Goal: Task Accomplishment & Management: Use online tool/utility

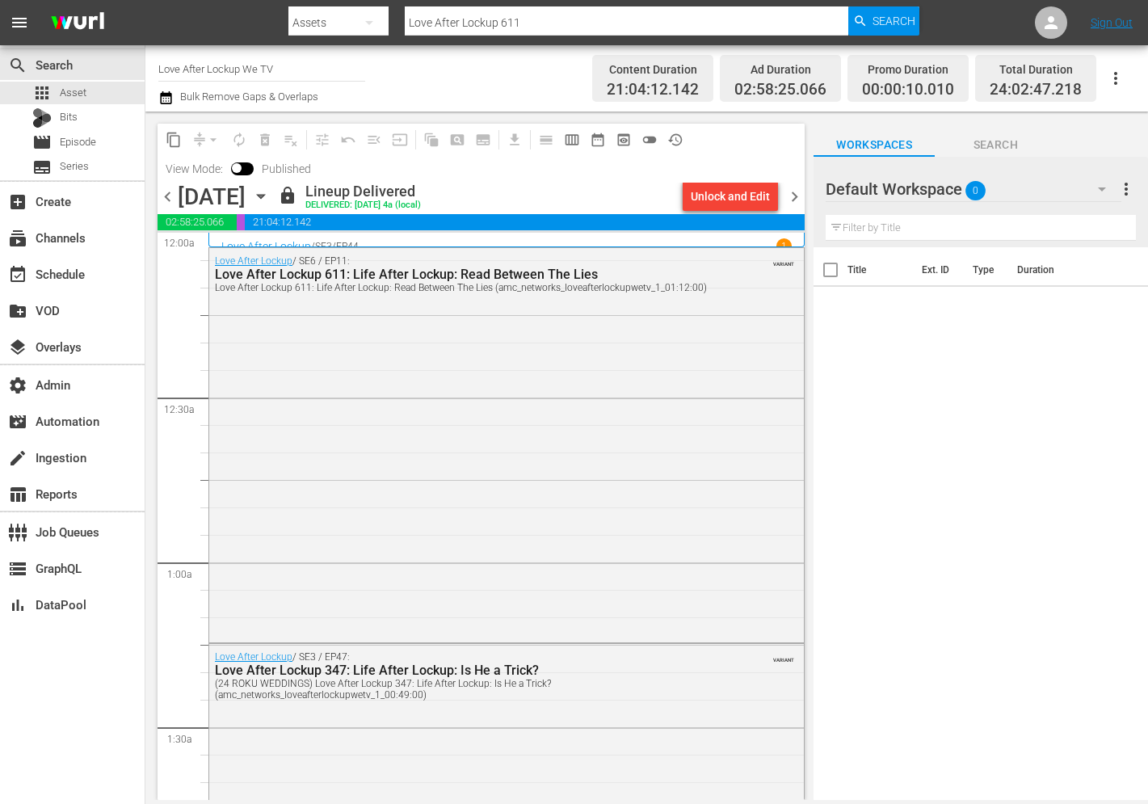
click at [164, 192] on span "chevron_left" at bounding box center [168, 197] width 20 height 20
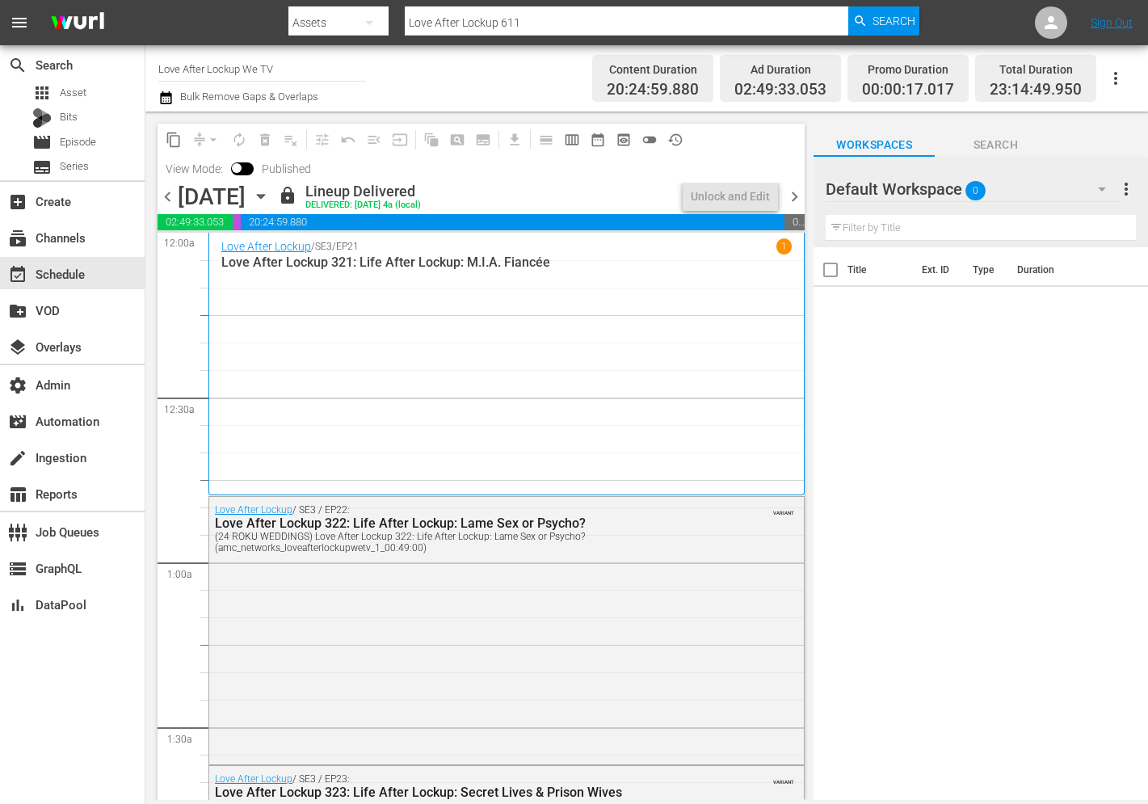
click at [164, 192] on span "chevron_left" at bounding box center [168, 197] width 20 height 20
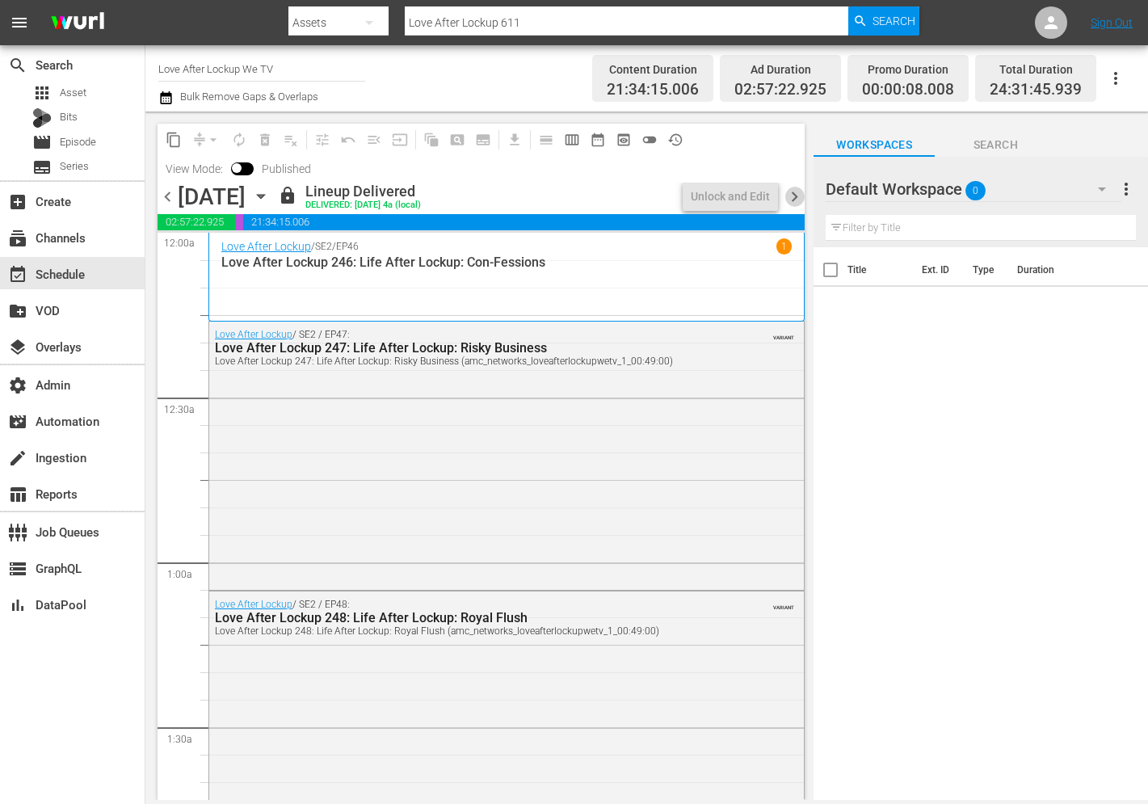
click at [797, 204] on span "chevron_right" at bounding box center [794, 197] width 20 height 20
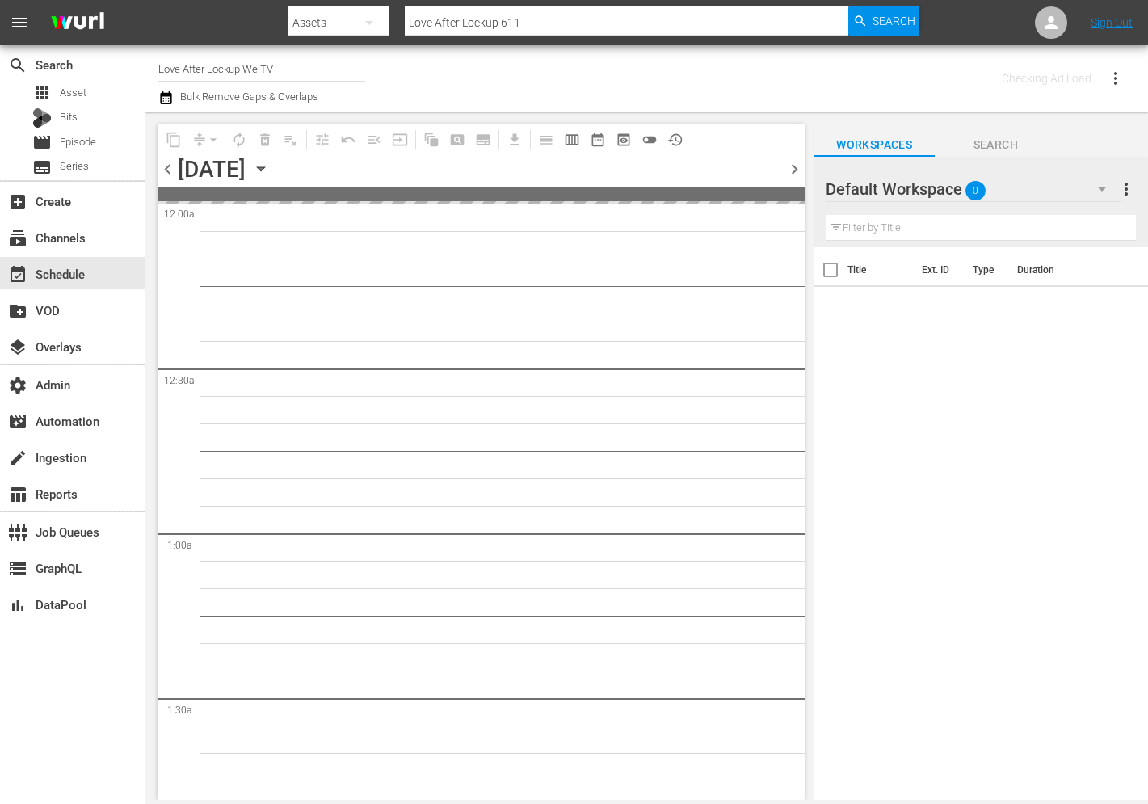
click at [797, 179] on span "chevron_right" at bounding box center [794, 169] width 20 height 20
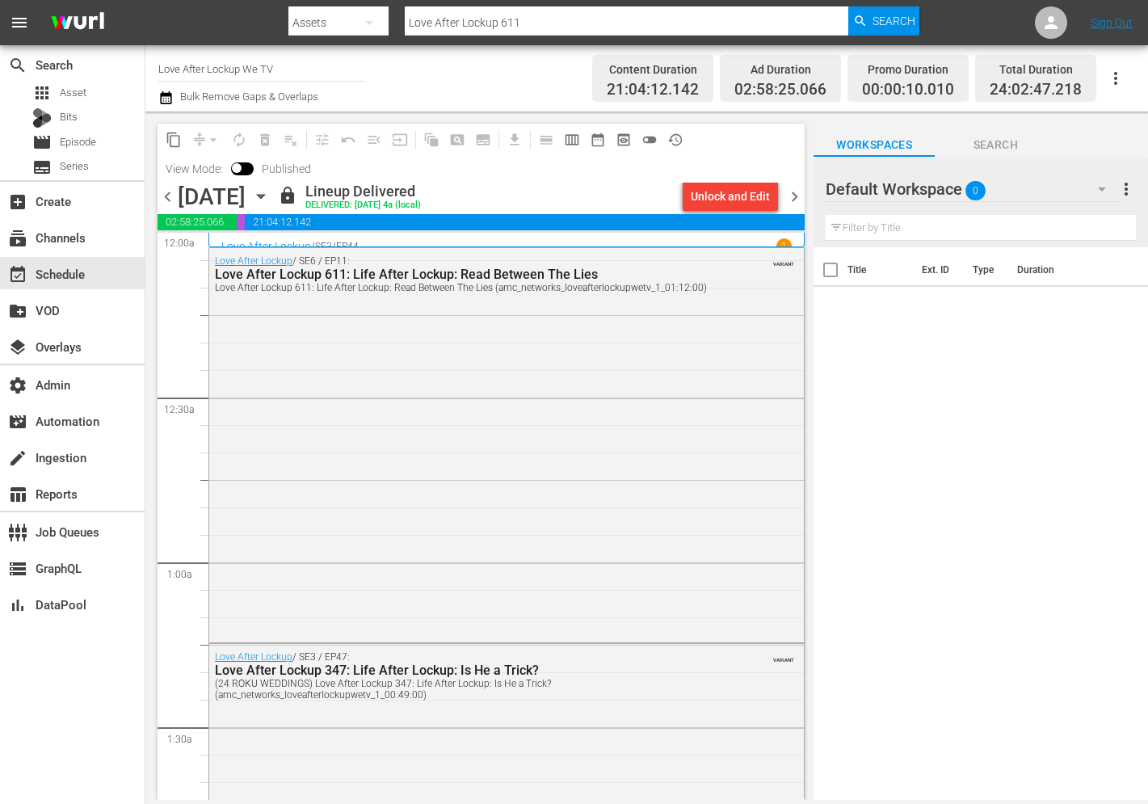
click at [164, 195] on span "chevron_left" at bounding box center [168, 197] width 20 height 20
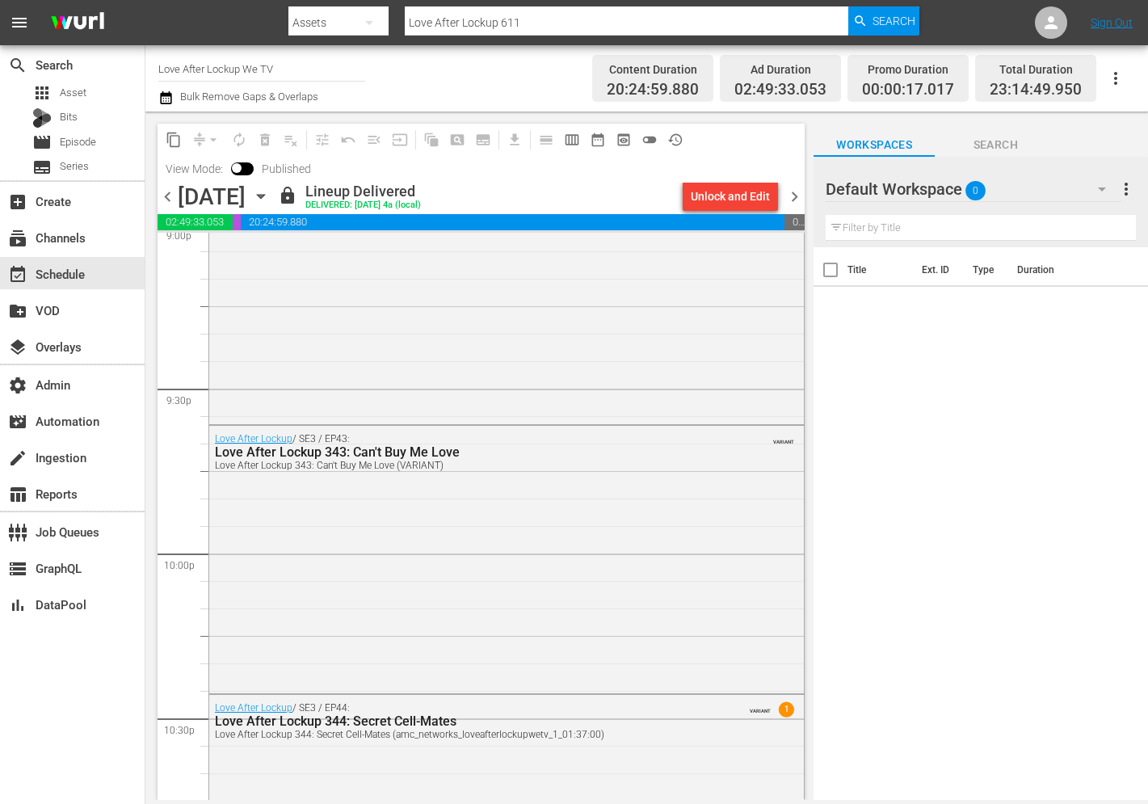
scroll to position [7358, 0]
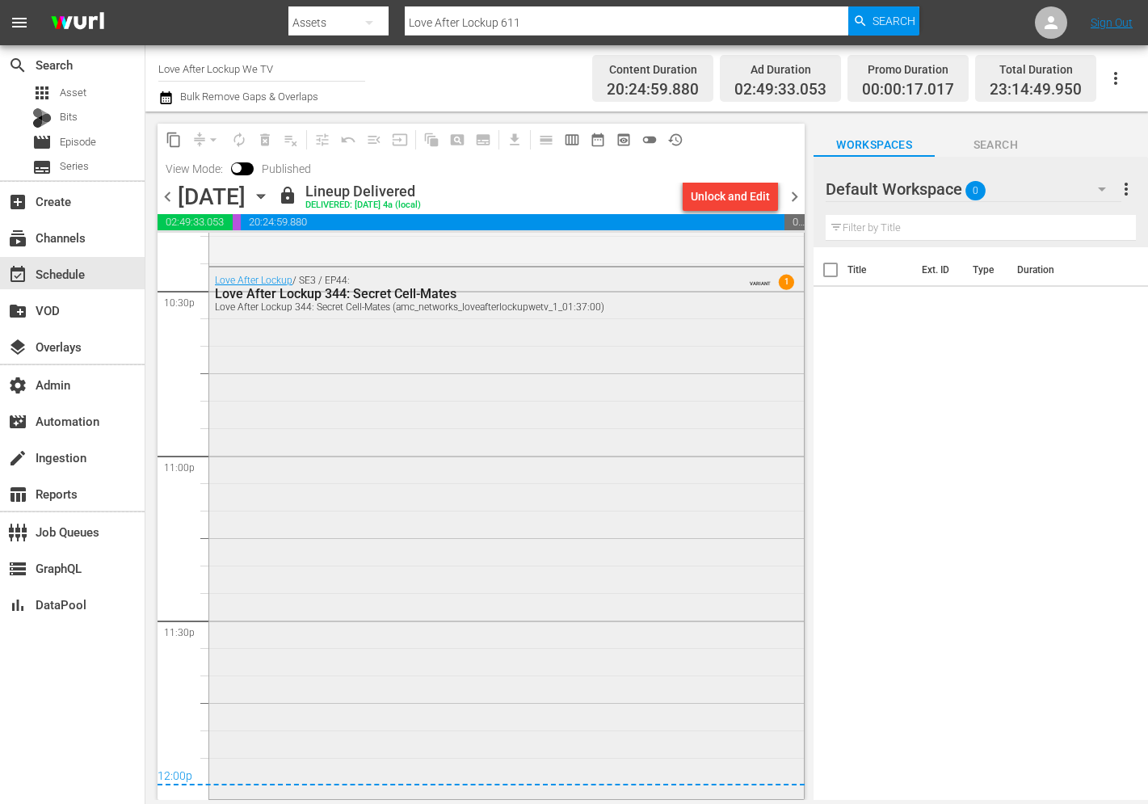
click at [789, 284] on span "1" at bounding box center [786, 282] width 15 height 15
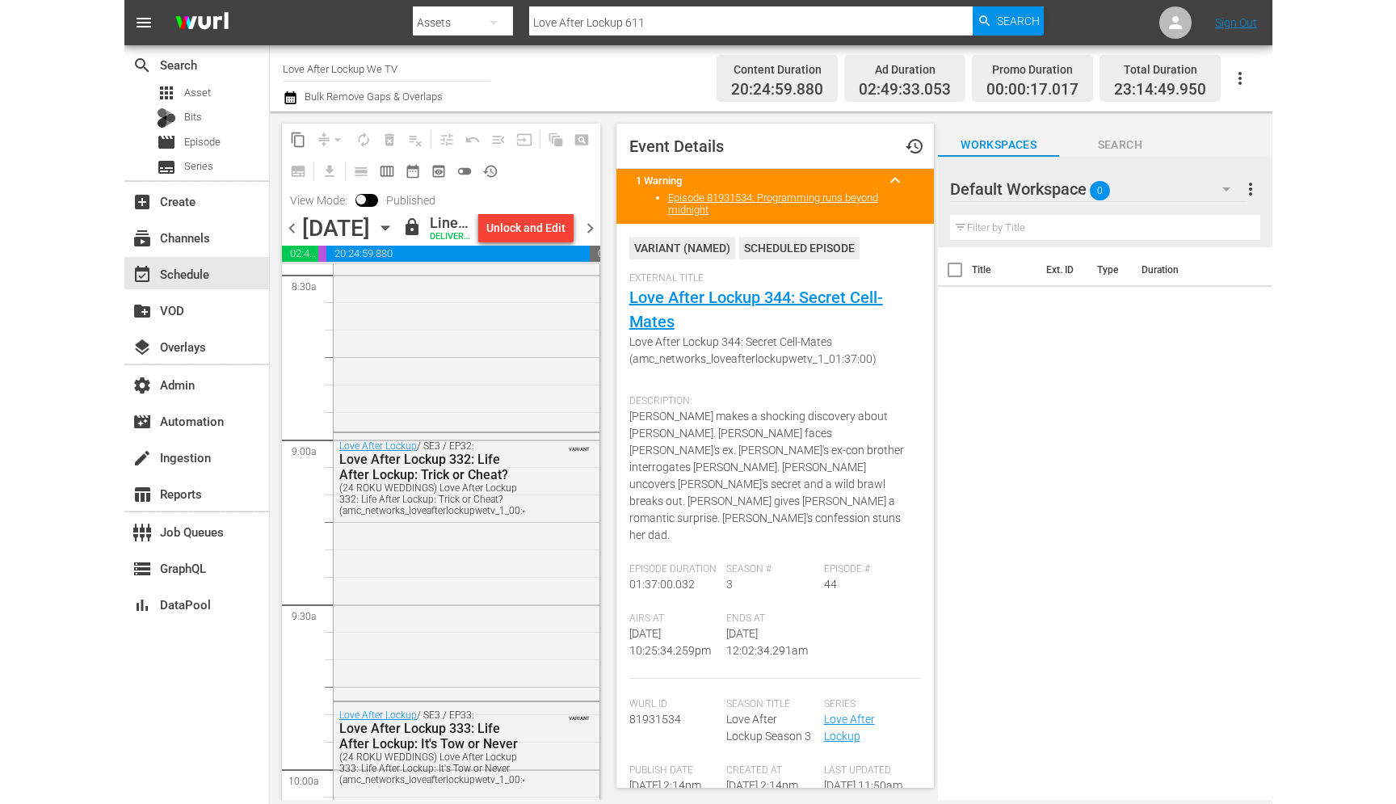
scroll to position [2624, 0]
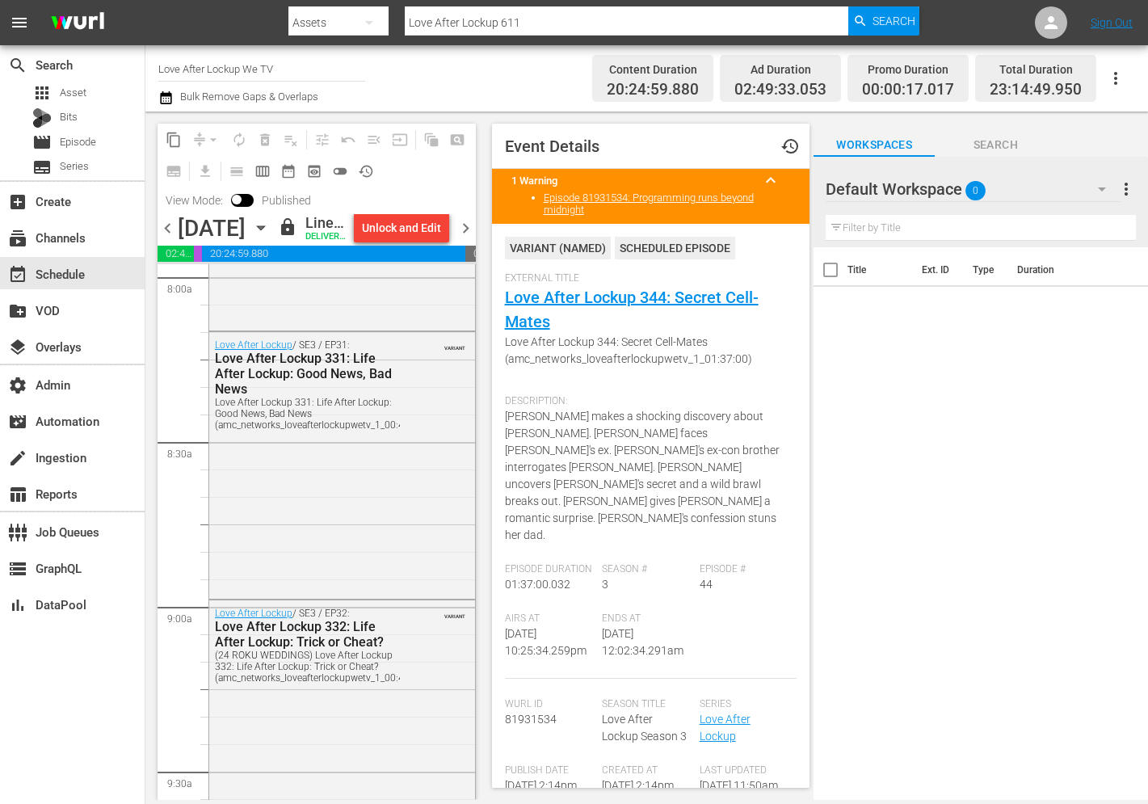
click at [769, 184] on span "keyboard_arrow_up" at bounding box center [770, 179] width 19 height 19
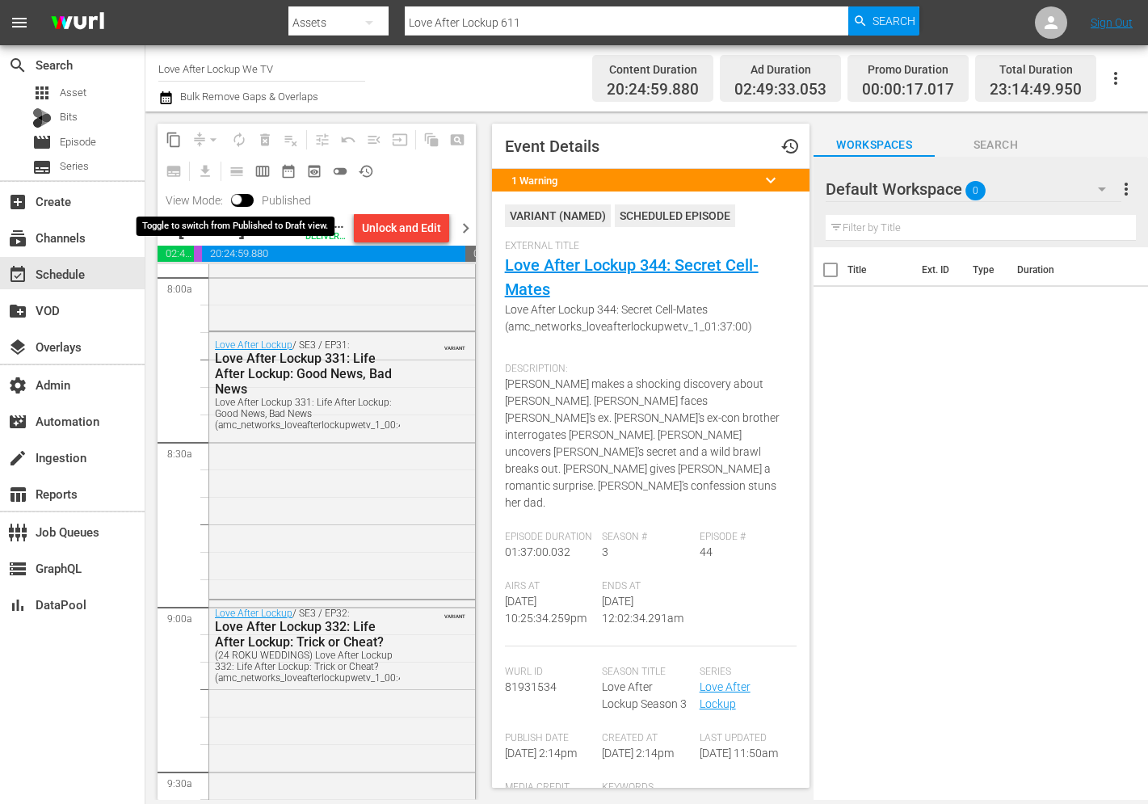
click at [240, 204] on input "checkbox" at bounding box center [237, 202] width 34 height 11
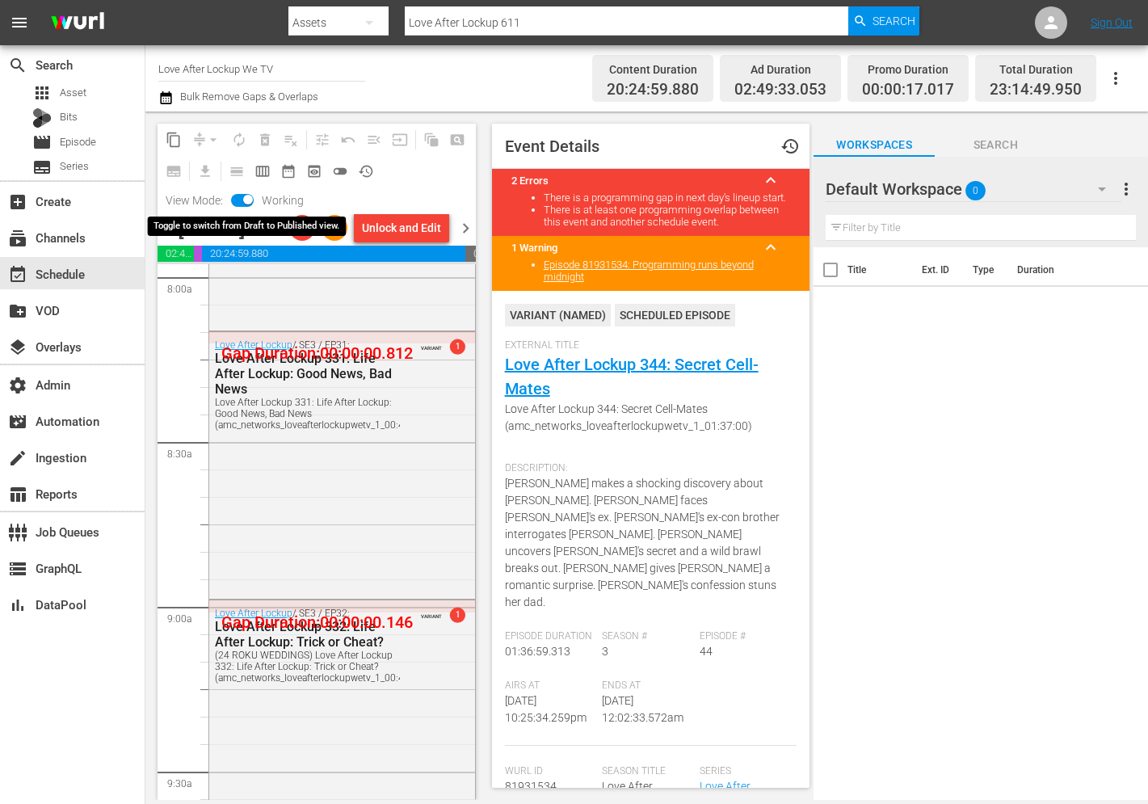
click at [242, 201] on input "checkbox" at bounding box center [248, 202] width 34 height 11
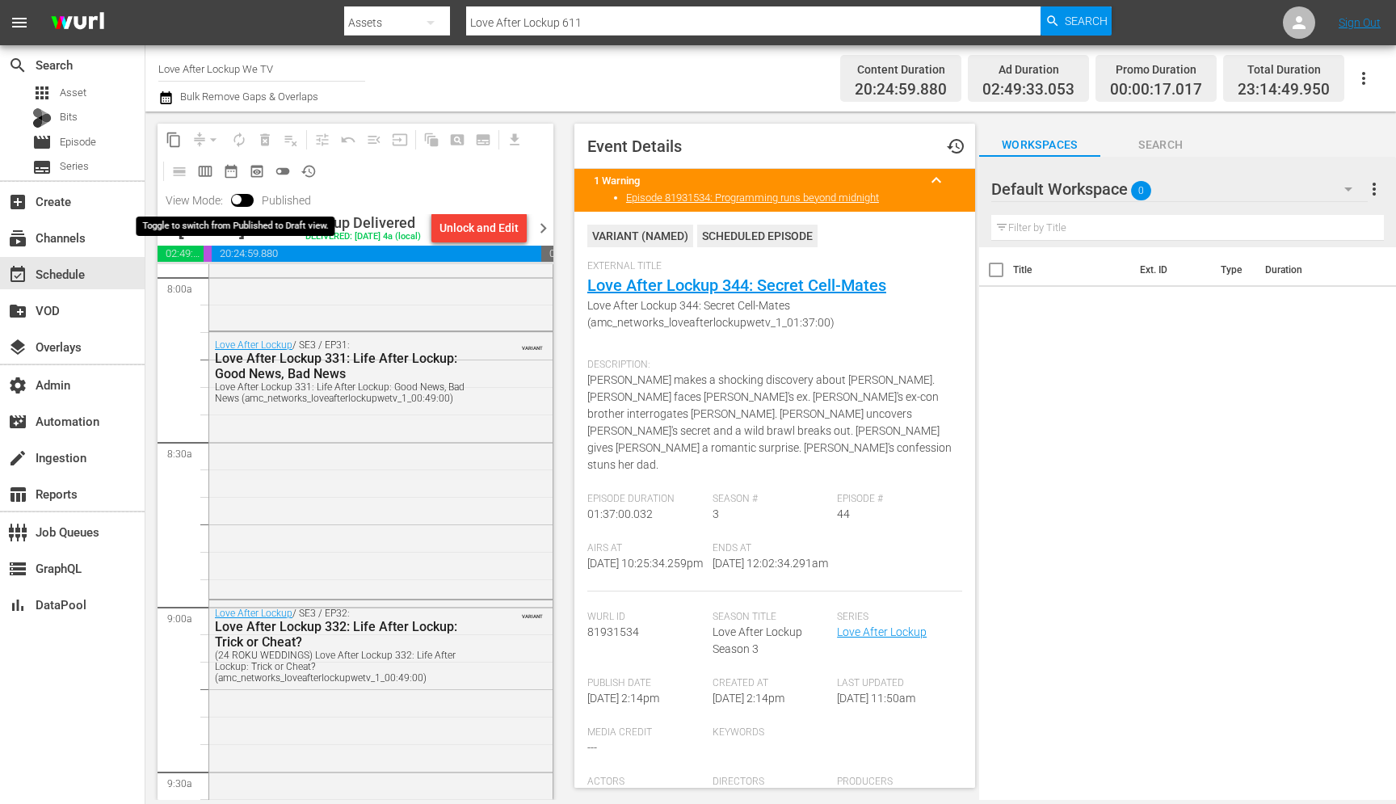
click at [247, 199] on input "checkbox" at bounding box center [237, 202] width 34 height 11
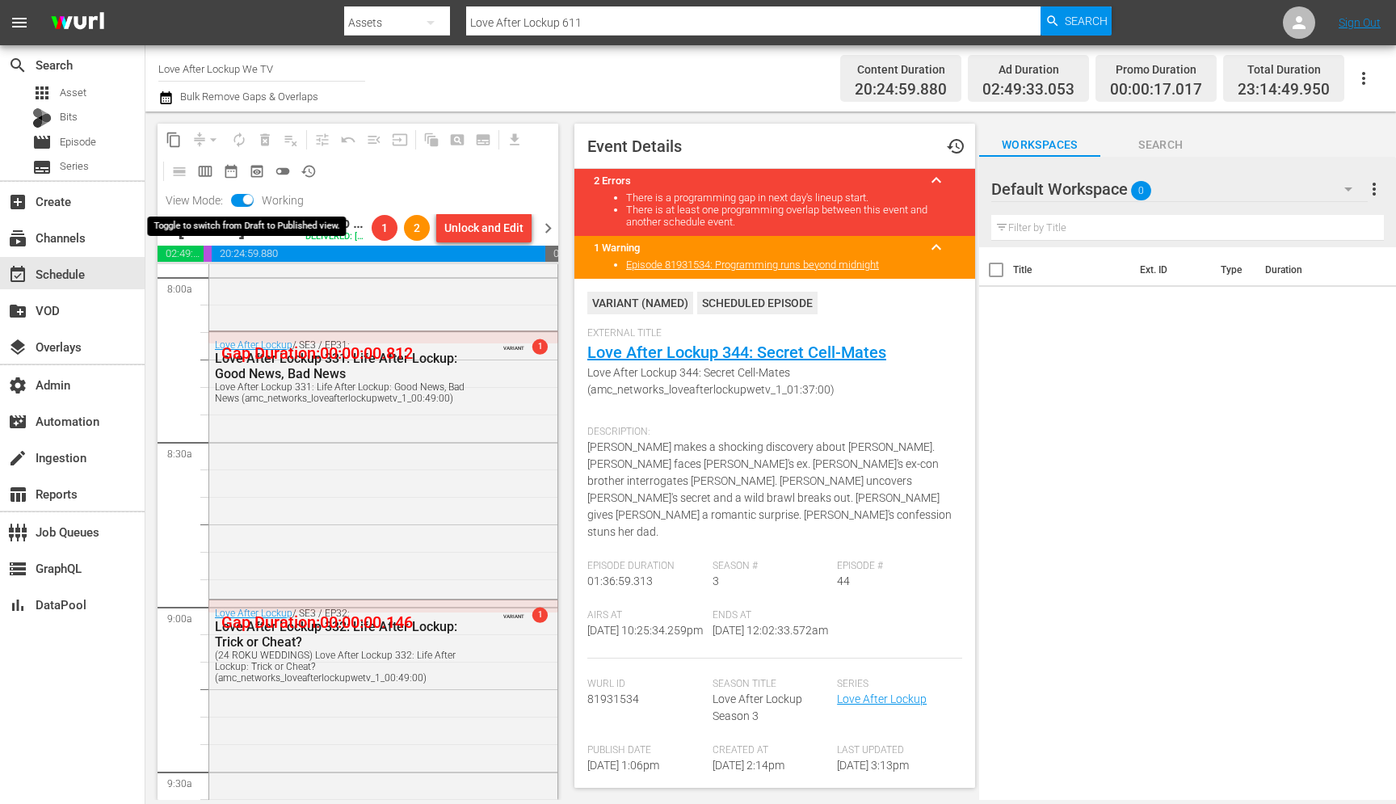
click at [247, 199] on input "checkbox" at bounding box center [248, 202] width 34 height 11
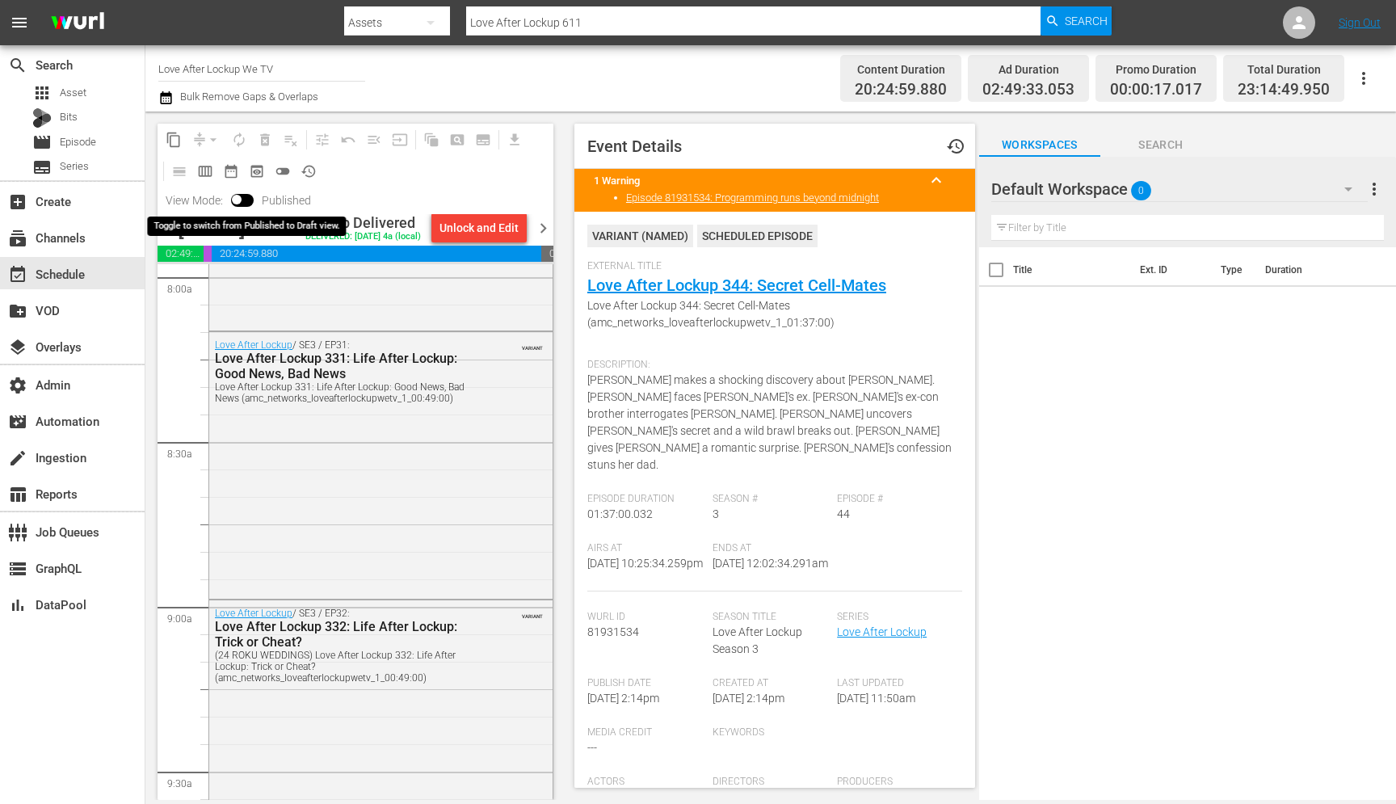
click at [247, 199] on input "checkbox" at bounding box center [237, 202] width 34 height 11
checkbox input "true"
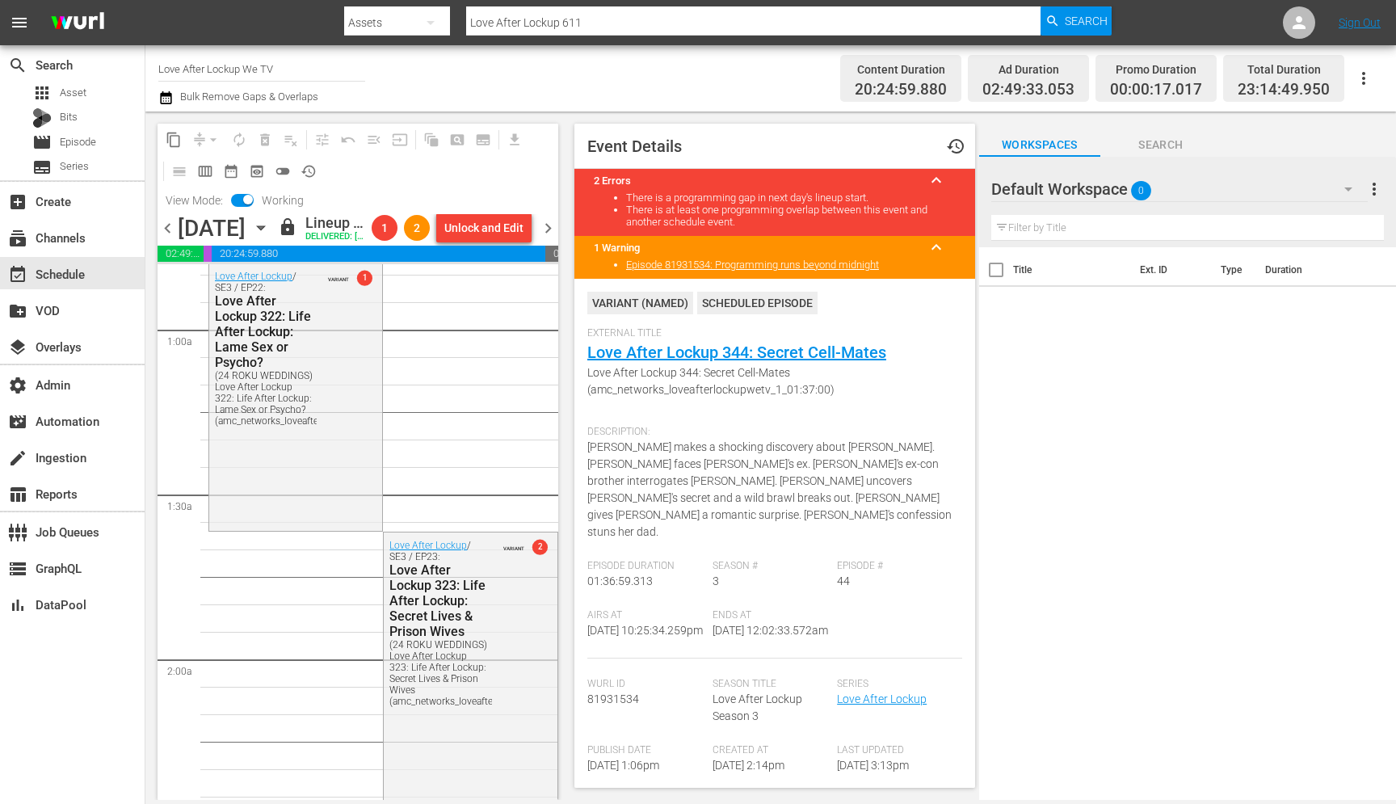
scroll to position [257, 0]
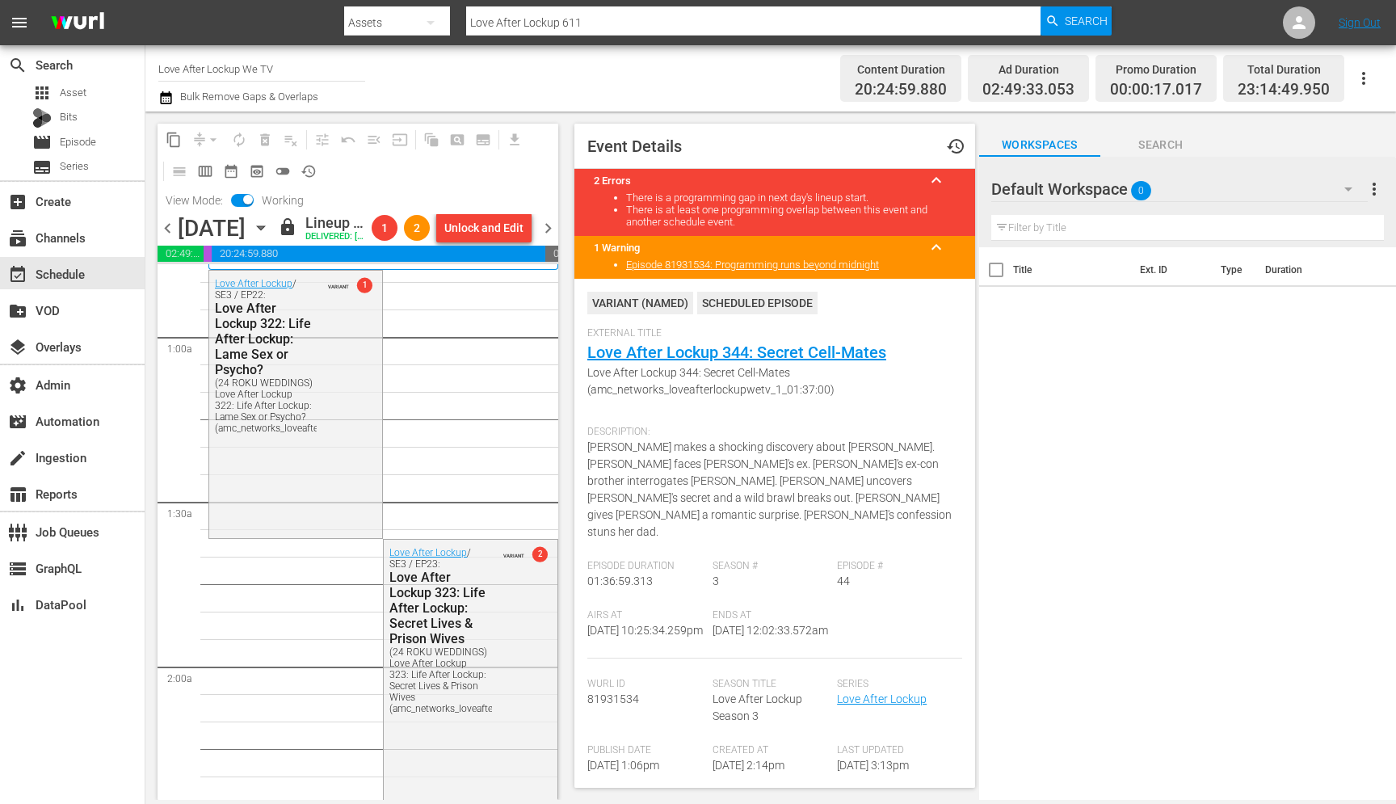
click at [775, 220] on li "There is at least one programming overlap between this event and another schedu…" at bounding box center [791, 216] width 330 height 24
click at [773, 212] on li "There is at least one programming overlap between this event and another schedu…" at bounding box center [791, 216] width 330 height 24
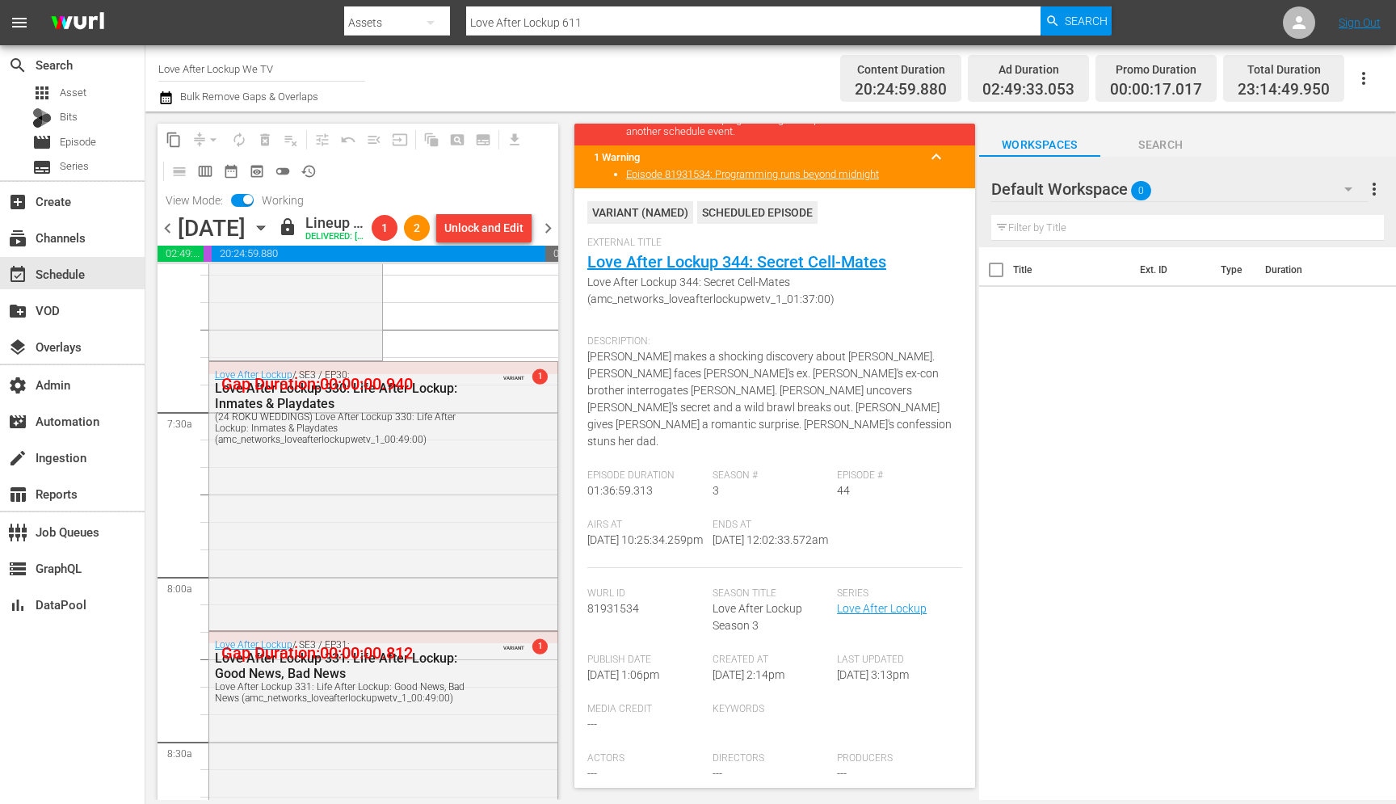
scroll to position [2341, 0]
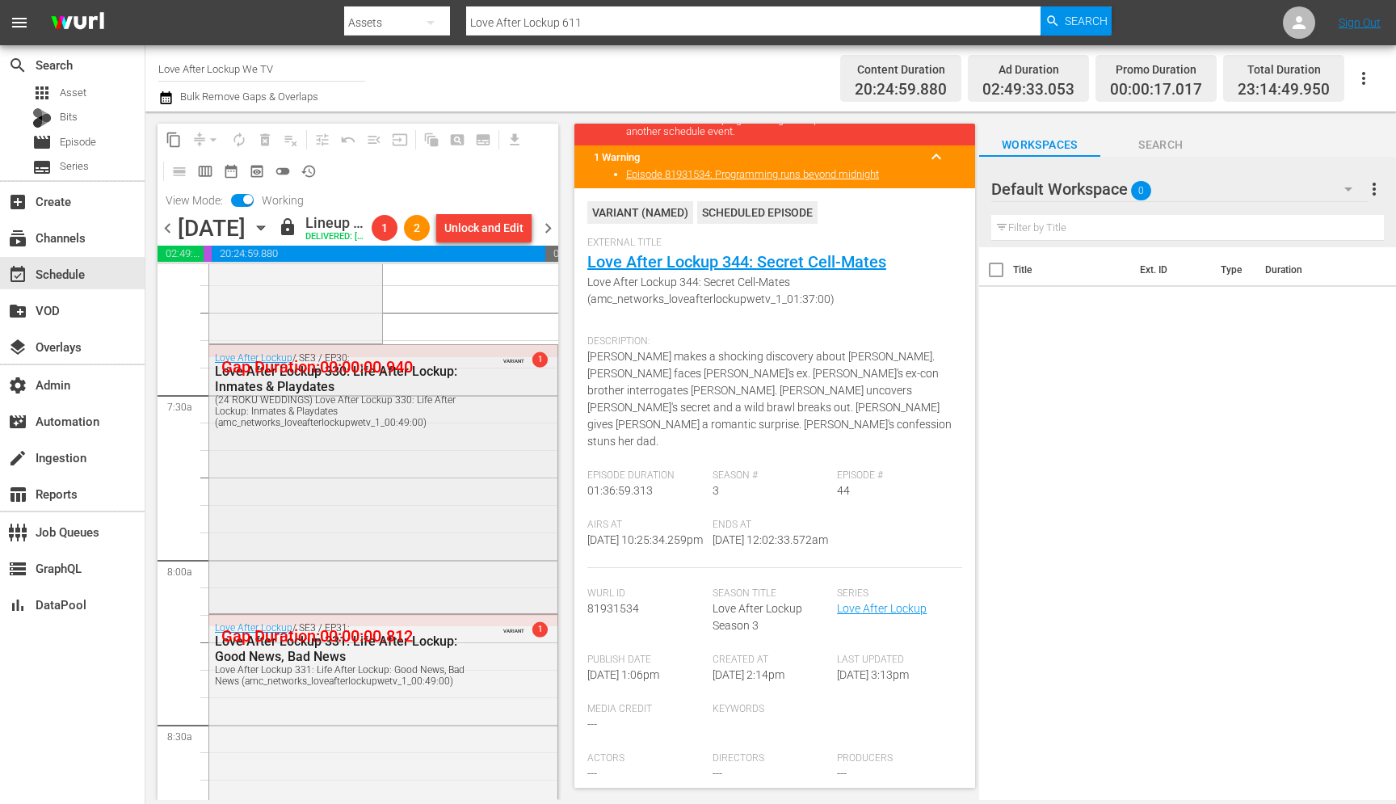
click at [539, 367] on span "1" at bounding box center [539, 358] width 15 height 15
